Goal: Find specific page/section: Find specific page/section

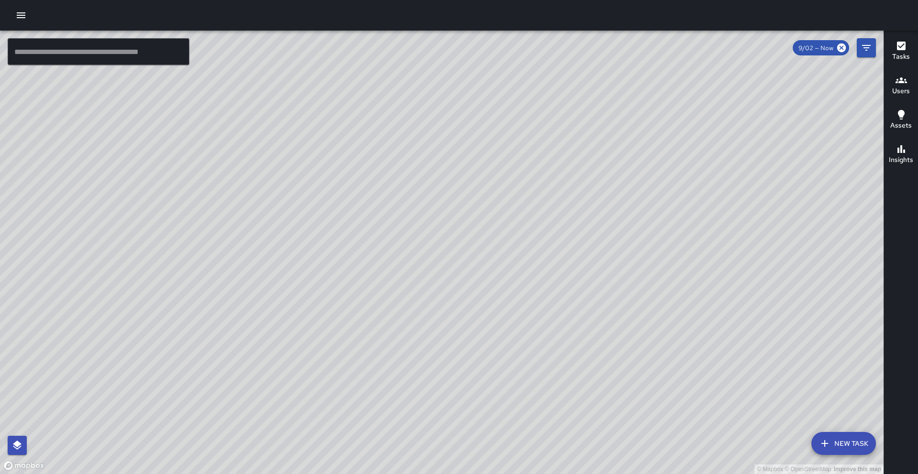
click at [912, 96] on button "Users" at bounding box center [901, 86] width 34 height 34
drag, startPoint x: 501, startPoint y: 206, endPoint x: 591, endPoint y: 230, distance: 93.3
click at [591, 230] on div "© Mapbox © OpenStreetMap Improve this map" at bounding box center [442, 253] width 884 height 444
click at [898, 95] on h6 "Users" at bounding box center [901, 91] width 18 height 11
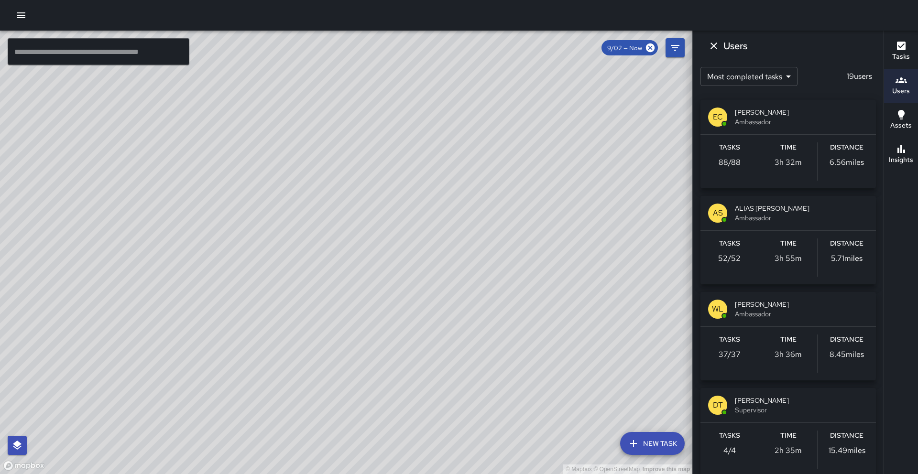
click at [764, 300] on span "[PERSON_NAME]" at bounding box center [801, 305] width 133 height 10
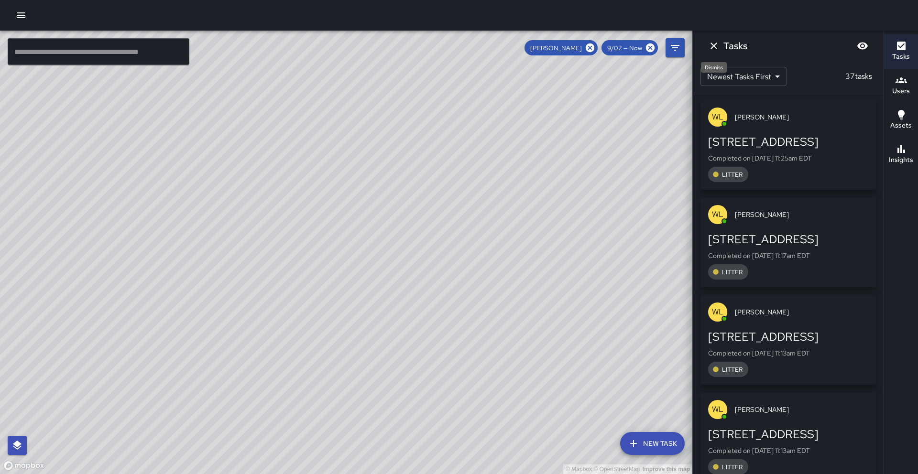
click at [708, 50] on icon "Dismiss" at bounding box center [713, 45] width 11 height 11
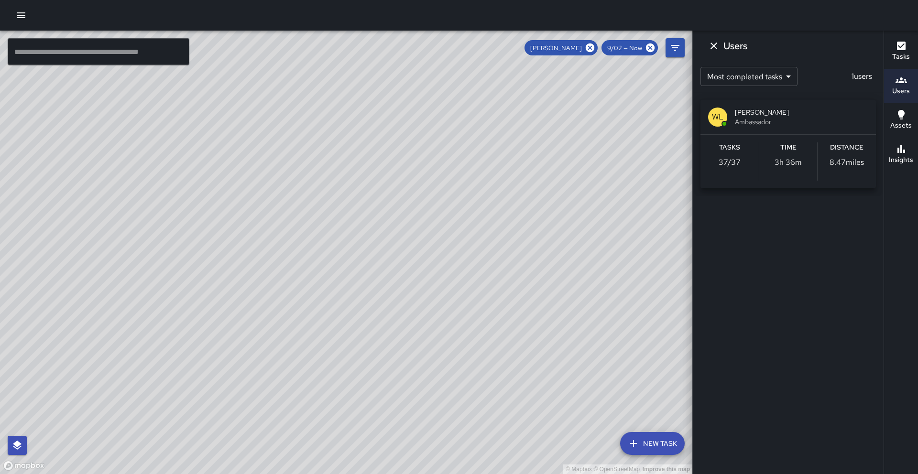
drag, startPoint x: 474, startPoint y: 159, endPoint x: 472, endPoint y: 128, distance: 31.1
click at [472, 128] on div "© Mapbox © OpenStreetMap Improve this map" at bounding box center [346, 253] width 692 height 444
drag, startPoint x: 477, startPoint y: 97, endPoint x: 481, endPoint y: 81, distance: 15.8
click at [481, 81] on div "© Mapbox © OpenStreetMap Improve this map" at bounding box center [346, 253] width 692 height 444
drag, startPoint x: 445, startPoint y: 159, endPoint x: 443, endPoint y: 143, distance: 16.4
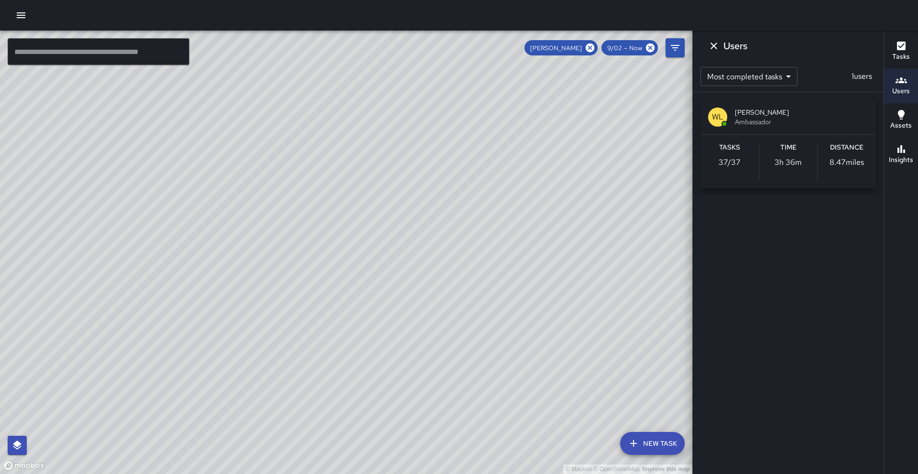
click at [443, 143] on div "© Mapbox © OpenStreetMap Improve this map" at bounding box center [346, 253] width 692 height 444
click at [594, 49] on icon at bounding box center [590, 48] width 9 height 9
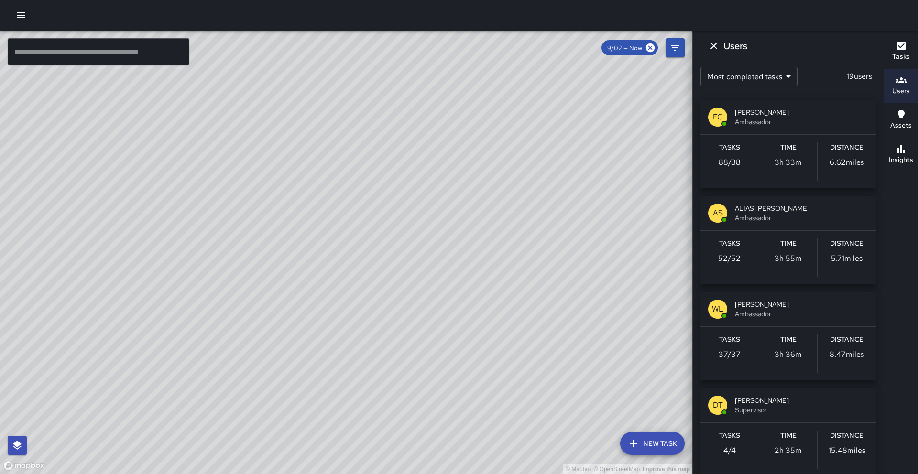
drag, startPoint x: 389, startPoint y: 164, endPoint x: 393, endPoint y: 194, distance: 30.4
click at [392, 197] on div "© Mapbox © OpenStreetMap Improve this map" at bounding box center [346, 253] width 692 height 444
drag, startPoint x: 489, startPoint y: 142, endPoint x: 433, endPoint y: 197, distance: 78.4
click at [433, 197] on div "© Mapbox © OpenStreetMap Improve this map" at bounding box center [346, 253] width 692 height 444
